Goal: Task Accomplishment & Management: Manage account settings

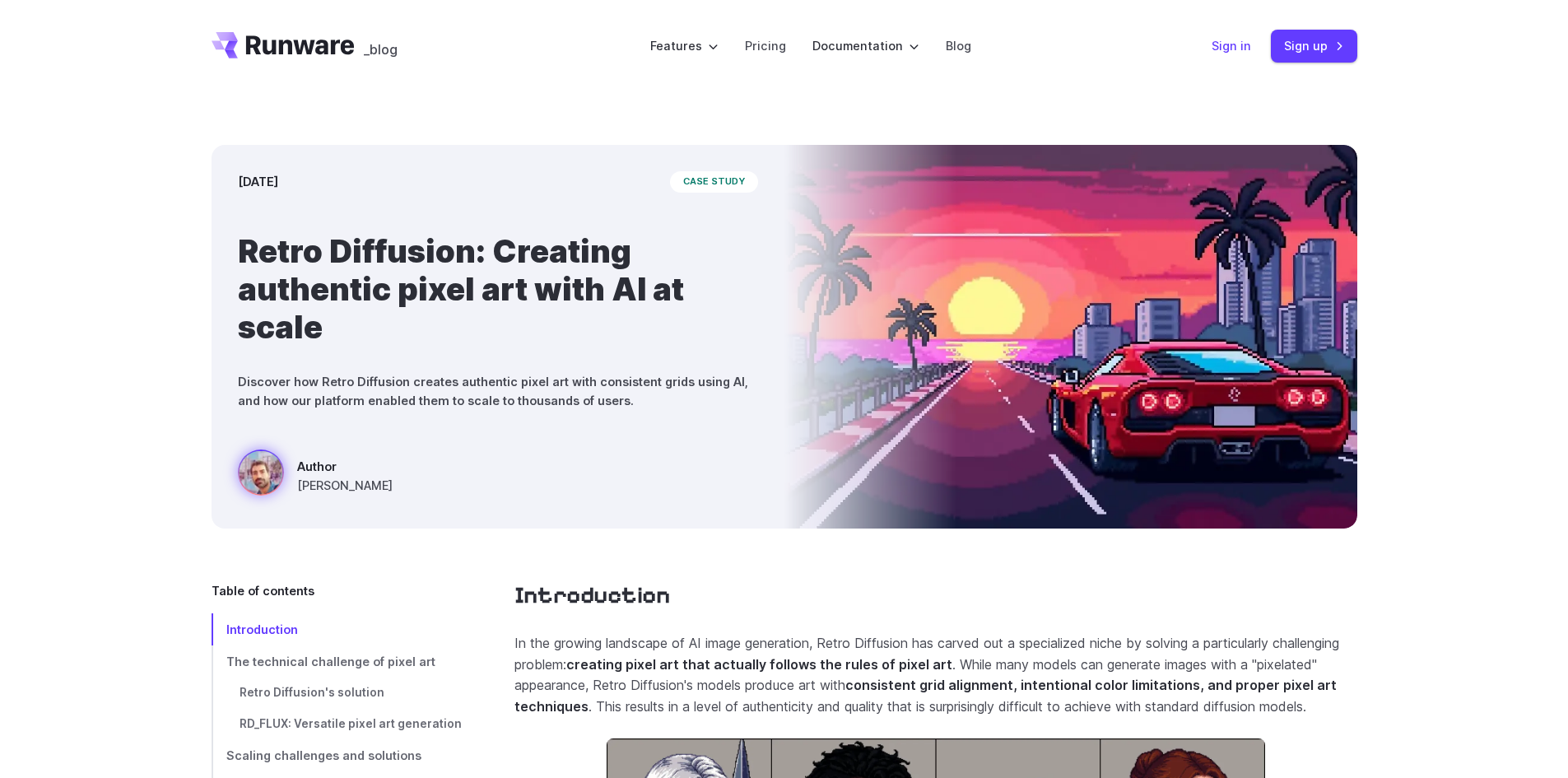
click at [1231, 46] on link "Sign in" at bounding box center [1230, 46] width 39 height 19
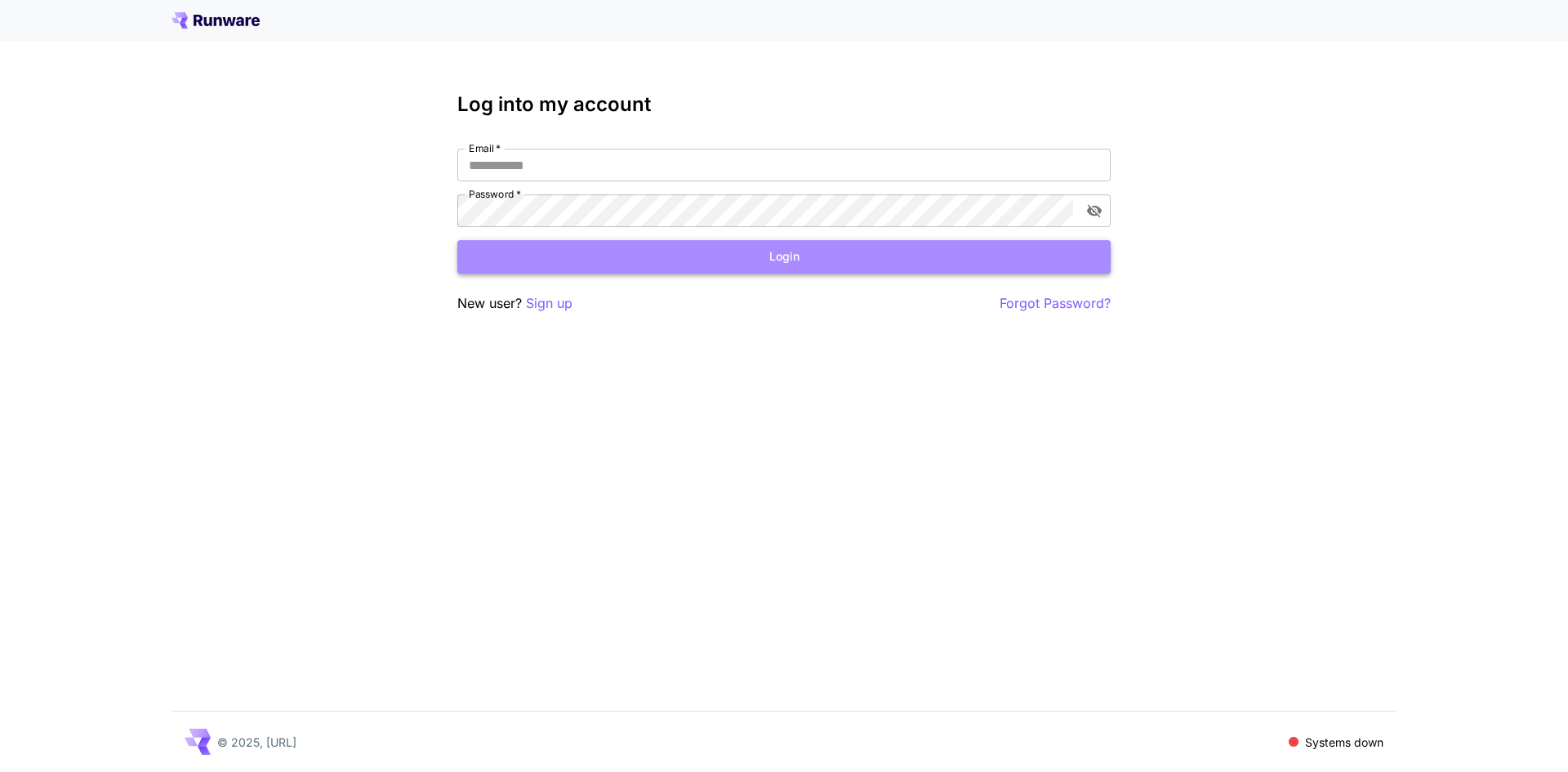
click at [841, 249] on button "Login" at bounding box center [784, 256] width 654 height 33
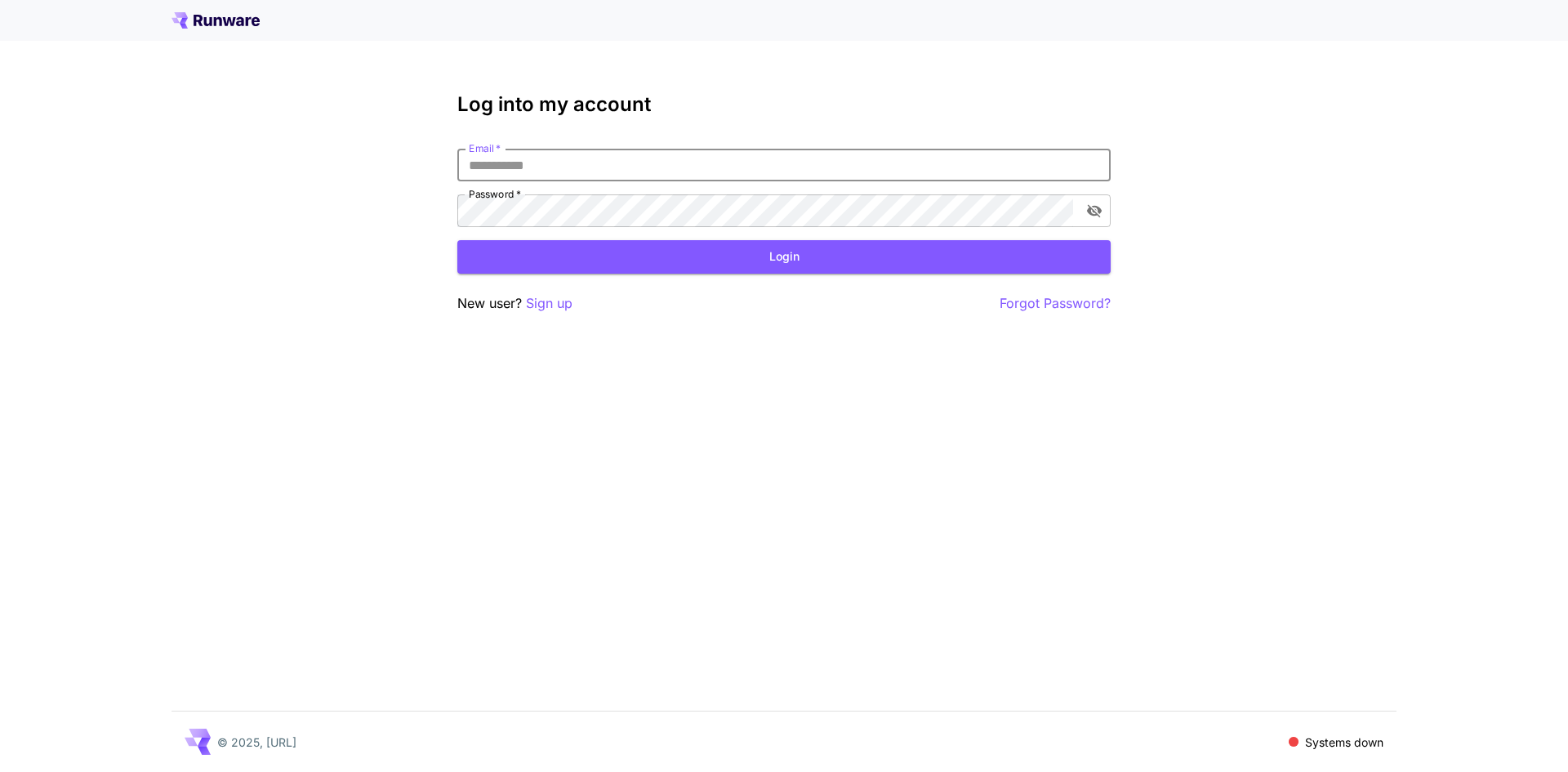
click at [609, 156] on input "Email   *" at bounding box center [784, 165] width 654 height 32
